Goal: Find contact information: Find contact information

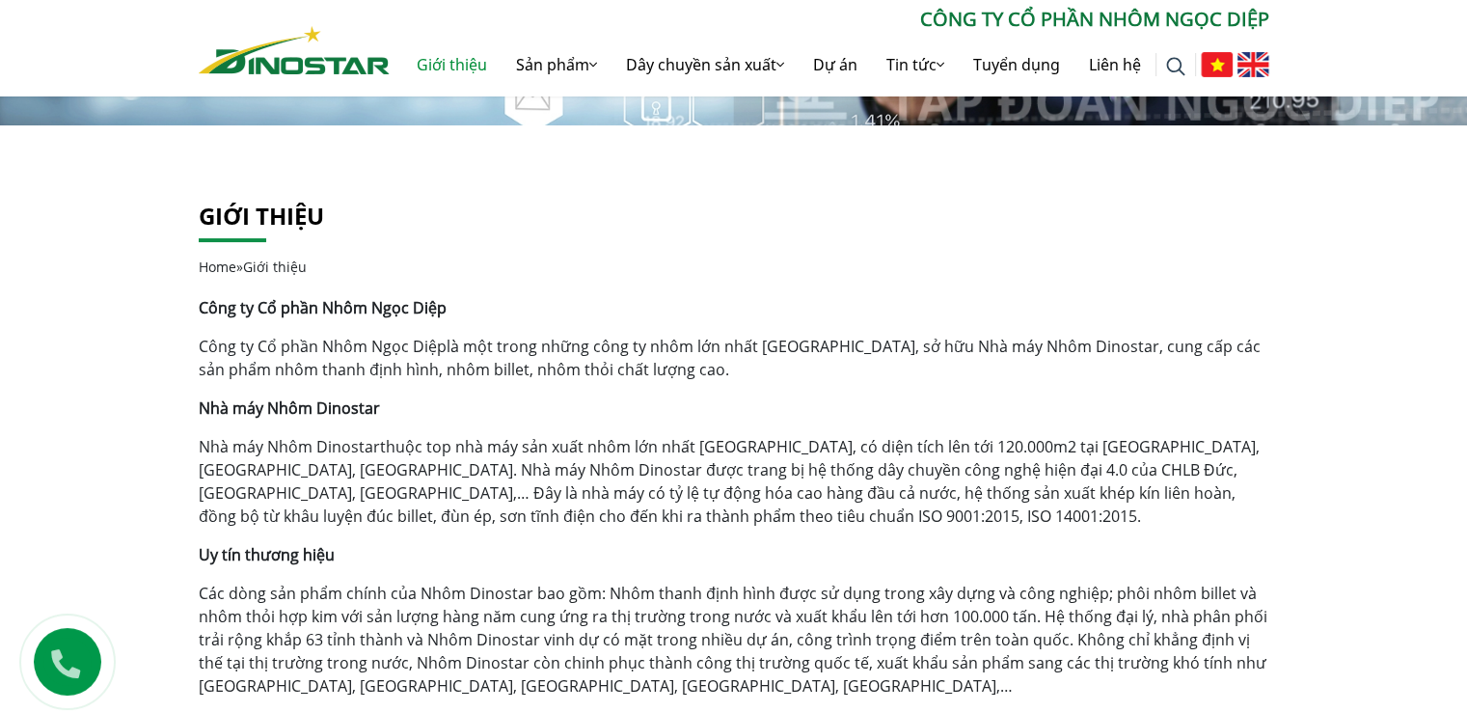
click at [440, 301] on strong "Công ty Cổ phần Nhôm Ngọc Diệp" at bounding box center [323, 307] width 248 height 21
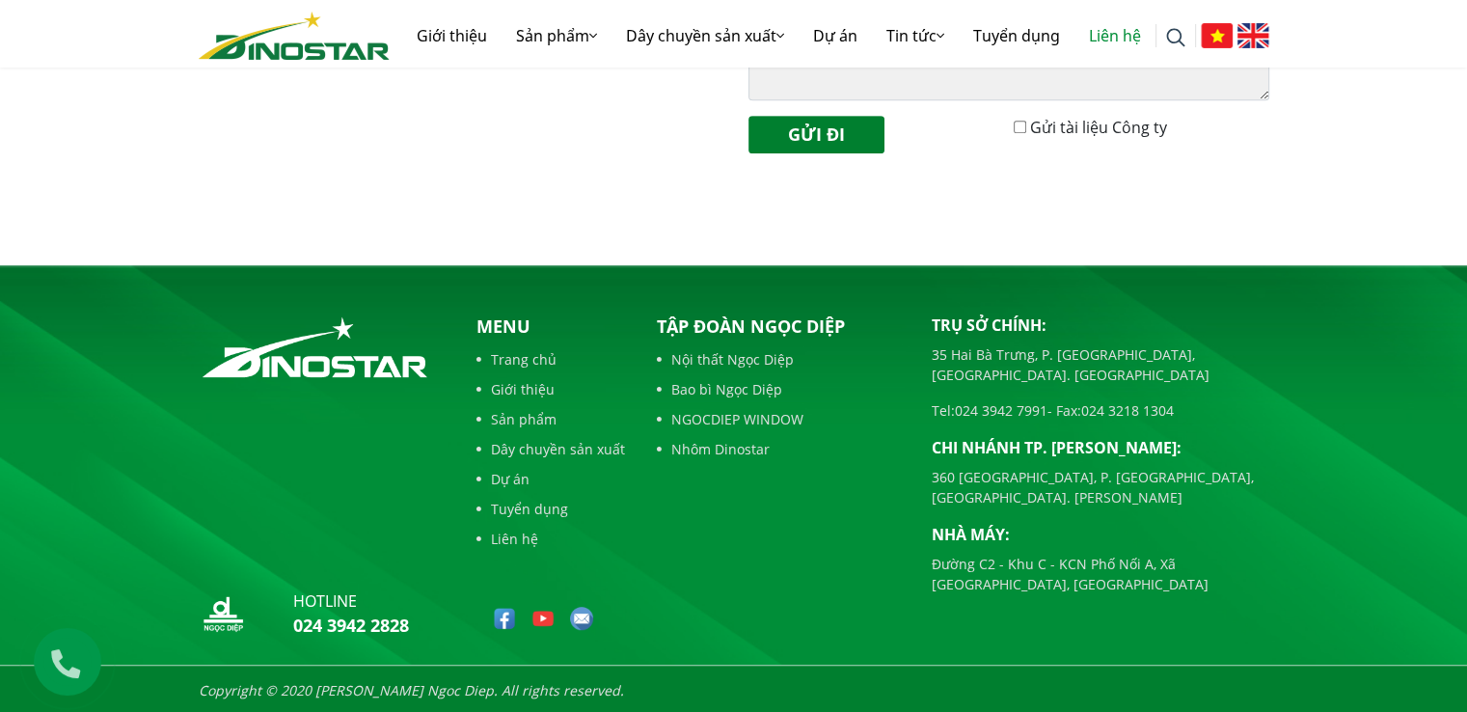
scroll to position [881, 0]
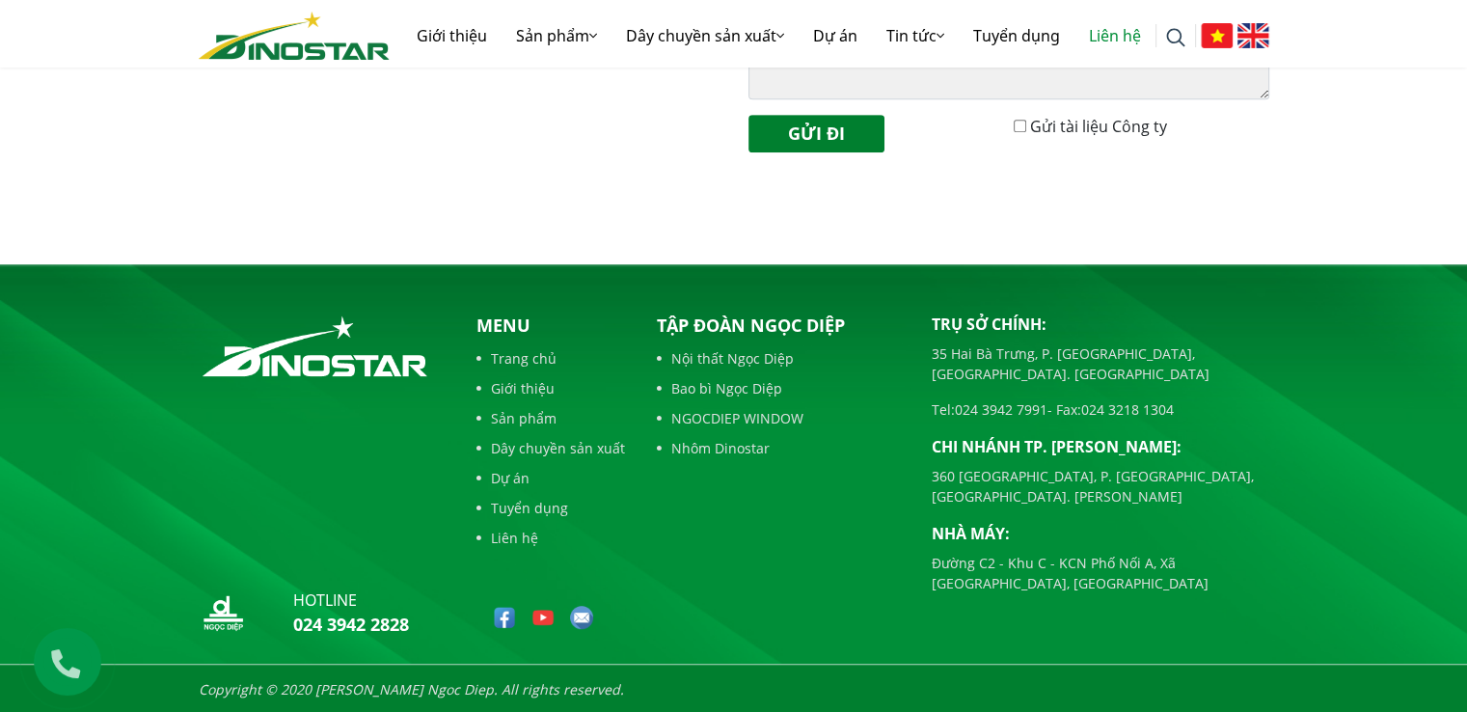
click at [531, 537] on link "Liên hệ" at bounding box center [550, 538] width 149 height 20
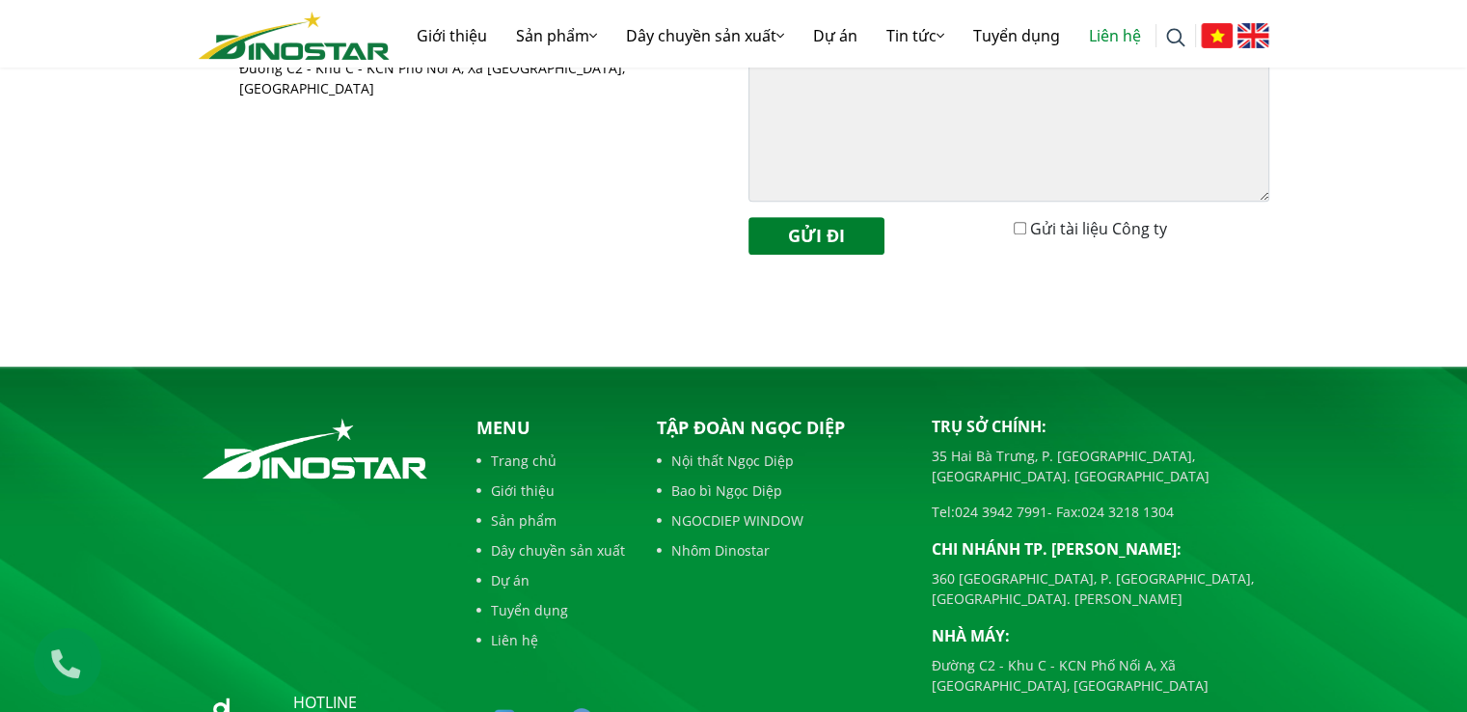
scroll to position [881, 0]
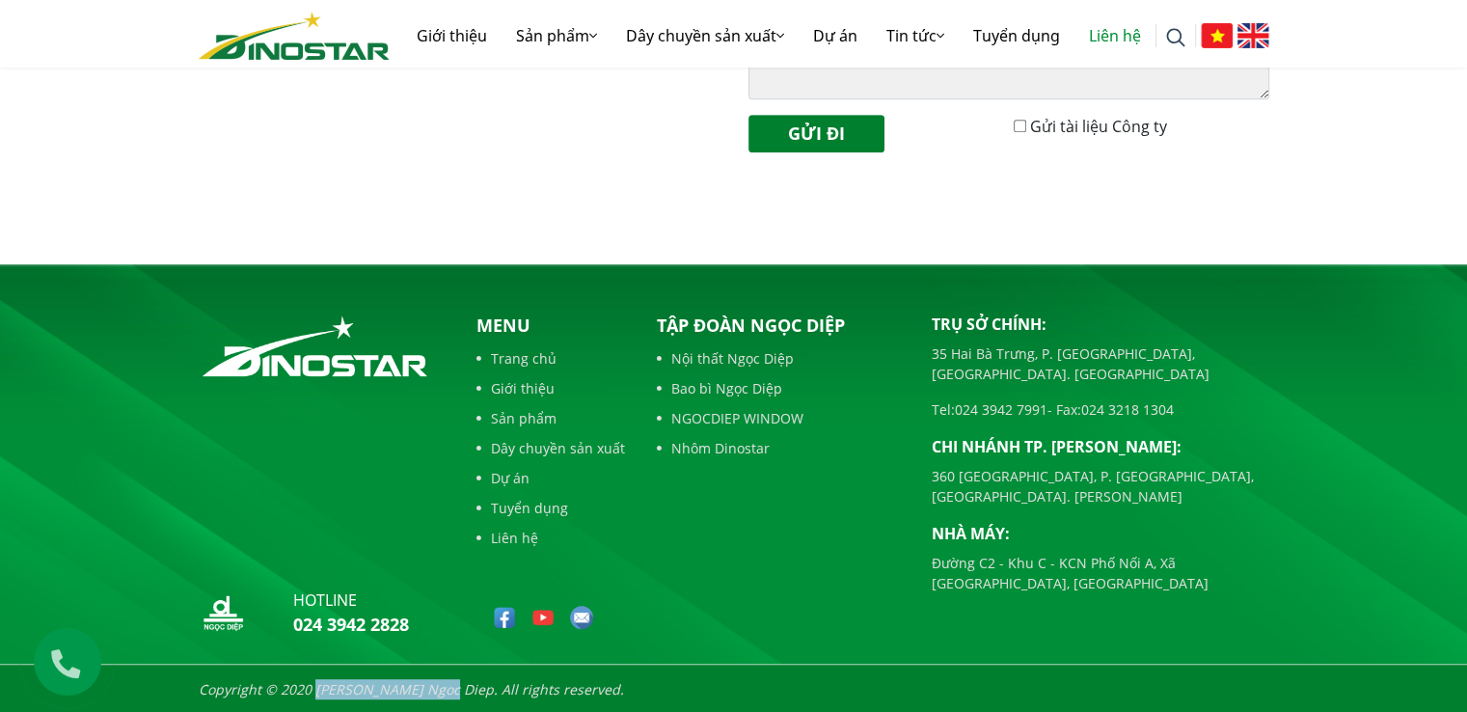
drag, startPoint x: 440, startPoint y: 688, endPoint x: 313, endPoint y: 689, distance: 126.3
click at [313, 689] on icon "Copyright © 2020 [PERSON_NAME] Ngoc Diep. All rights reserved." at bounding box center [411, 689] width 425 height 18
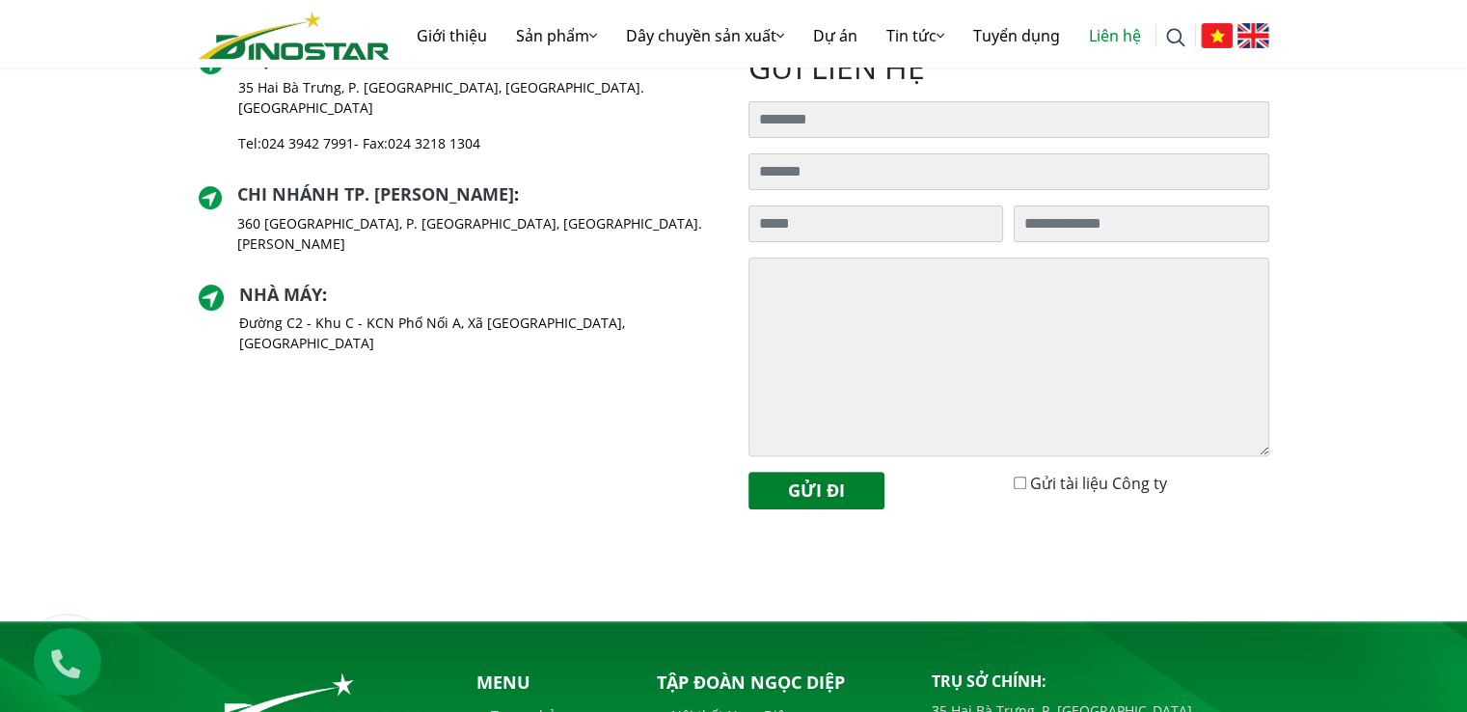
scroll to position [496, 0]
